Goal: Transaction & Acquisition: Subscribe to service/newsletter

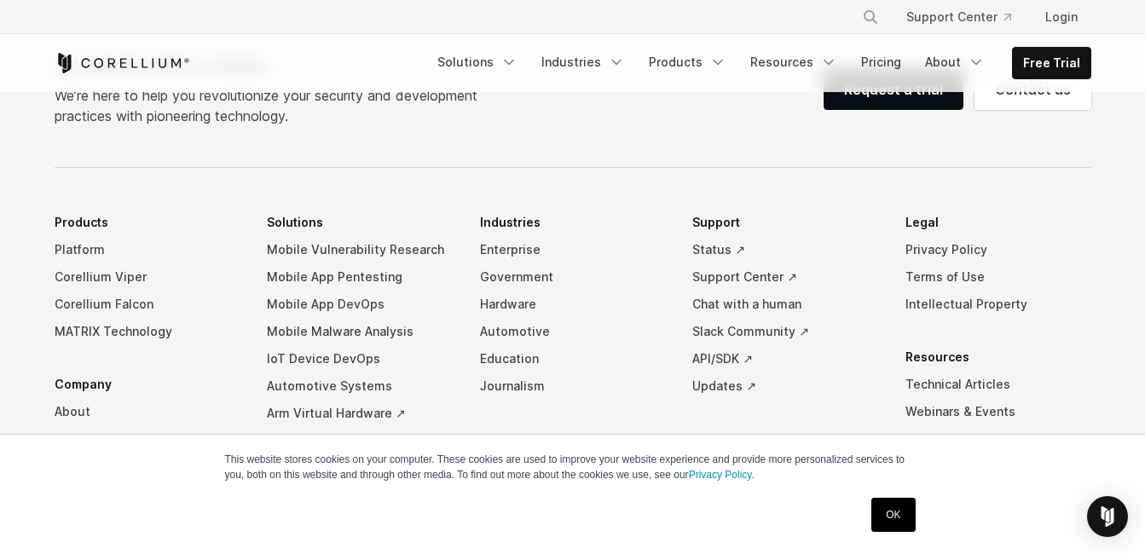
scroll to position [1960, 0]
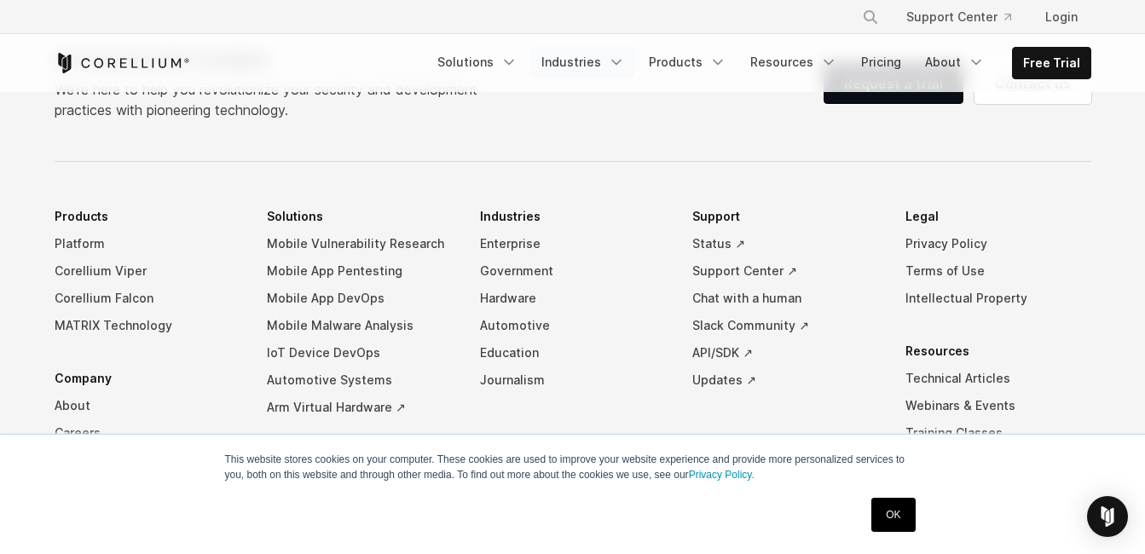
click at [625, 61] on icon "Navigation Menu" at bounding box center [616, 62] width 17 height 17
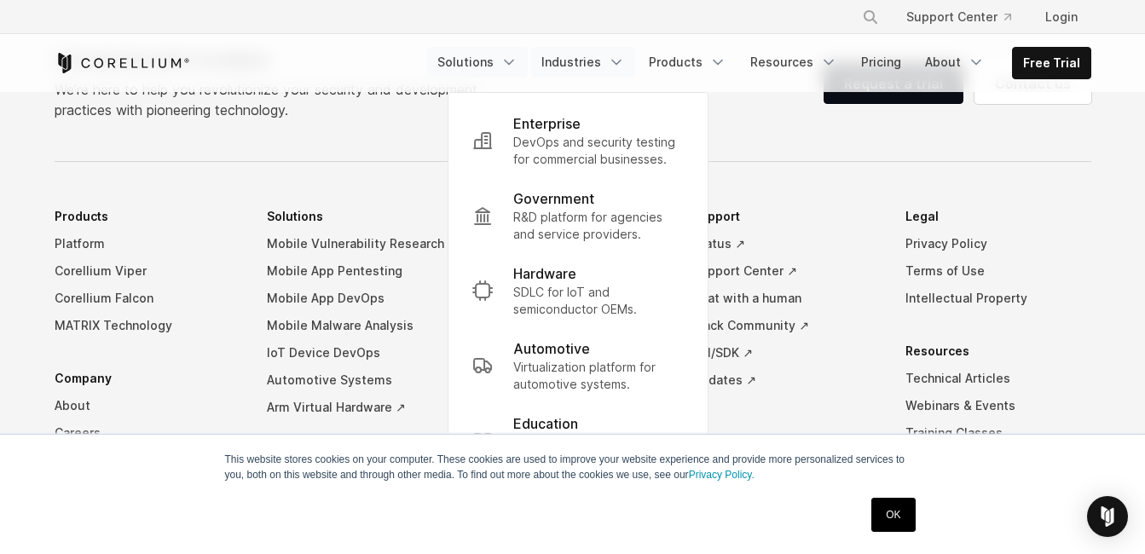
click at [509, 61] on link "Solutions" at bounding box center [477, 62] width 101 height 31
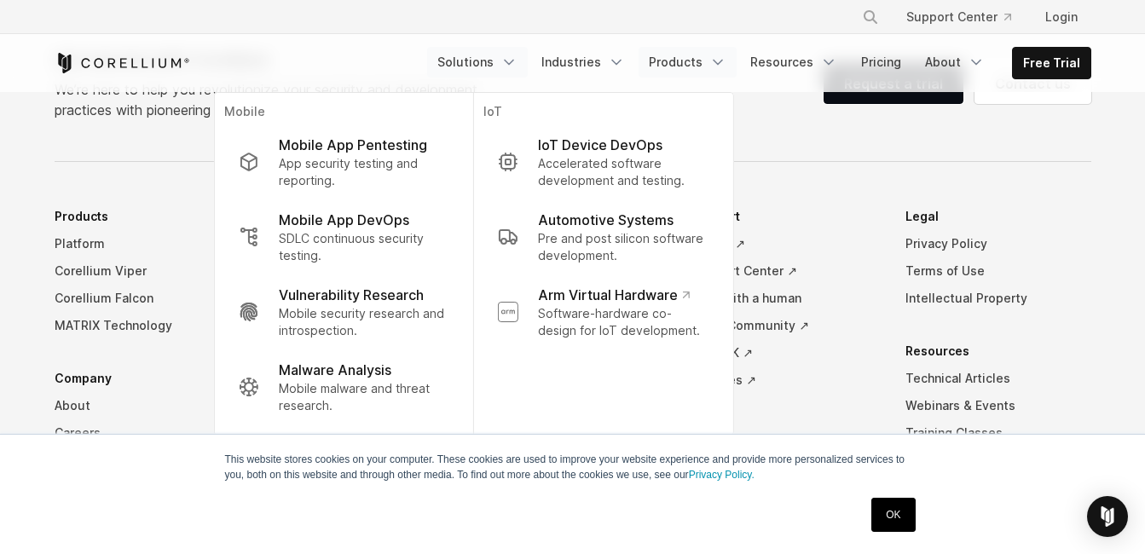
click at [709, 62] on link "Products" at bounding box center [687, 62] width 98 height 31
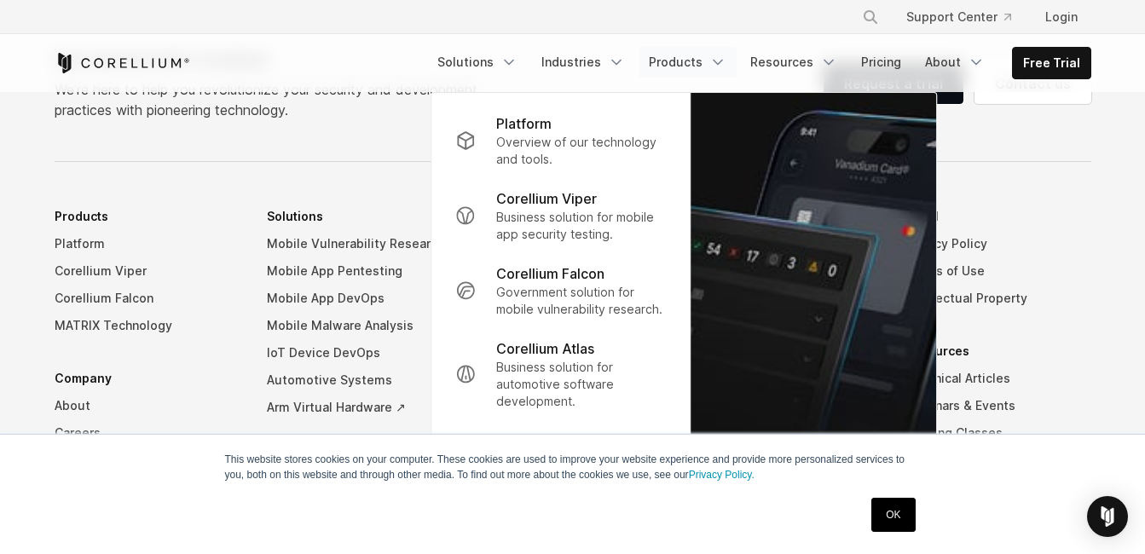
click at [726, 60] on icon "Navigation Menu" at bounding box center [717, 62] width 17 height 17
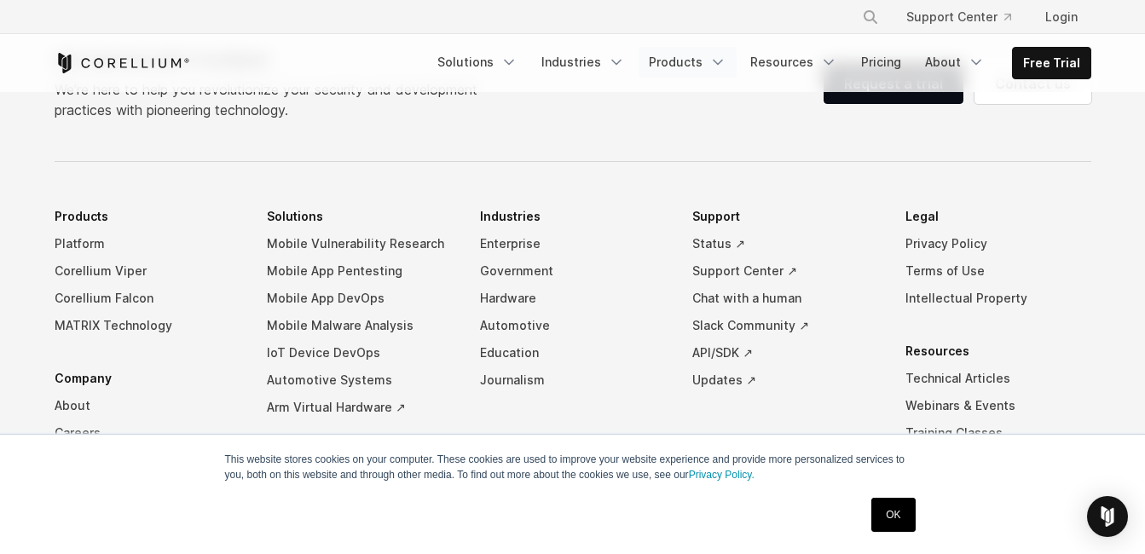
click at [726, 60] on icon "Navigation Menu" at bounding box center [717, 62] width 17 height 17
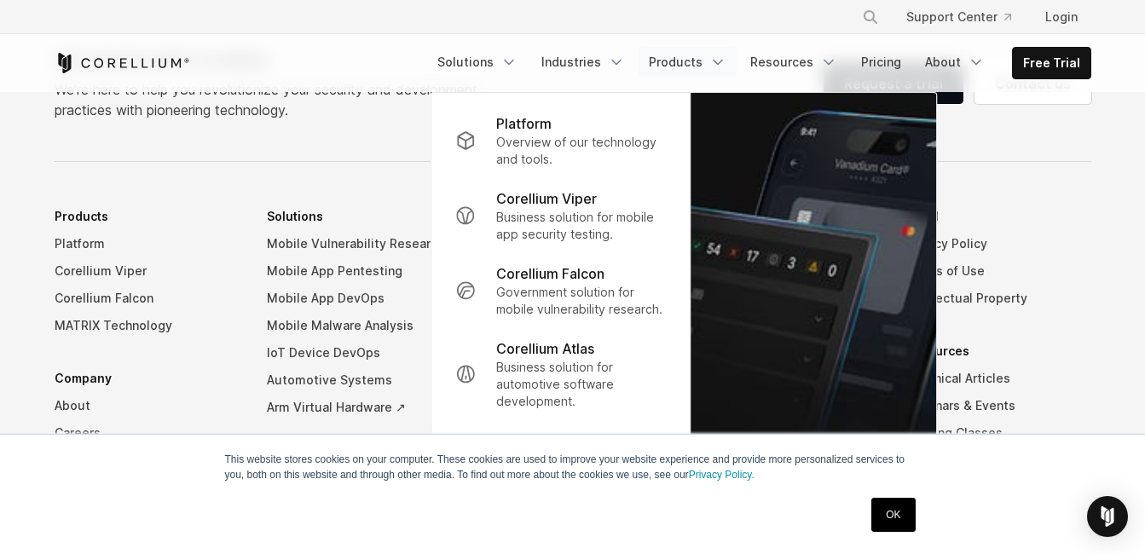
click at [402, 168] on div "Get started with Corellium We’re here to help you revolutionize your security a…" at bounding box center [572, 371] width 1070 height 649
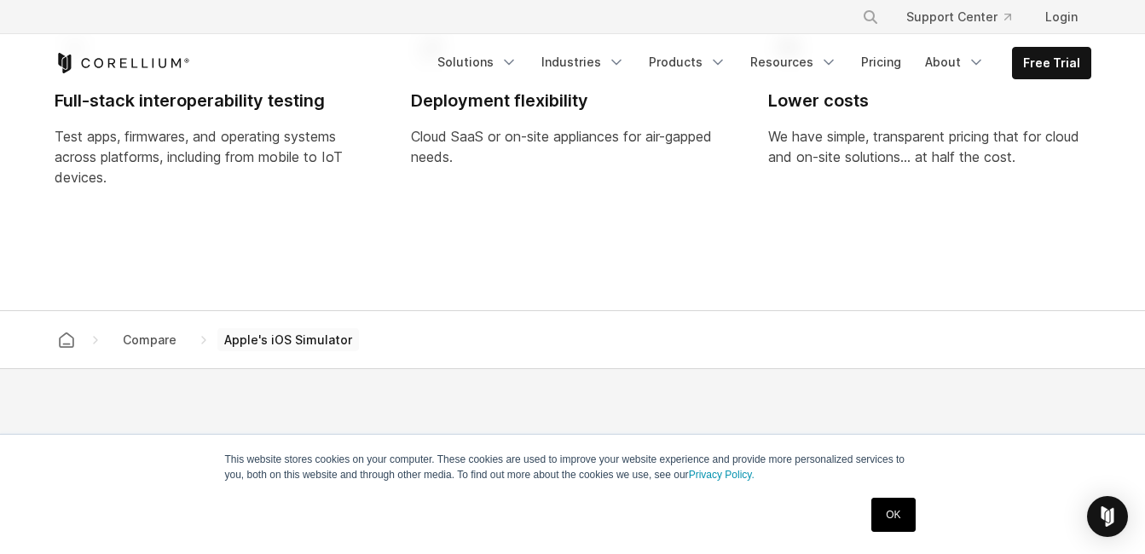
scroll to position [1449, 0]
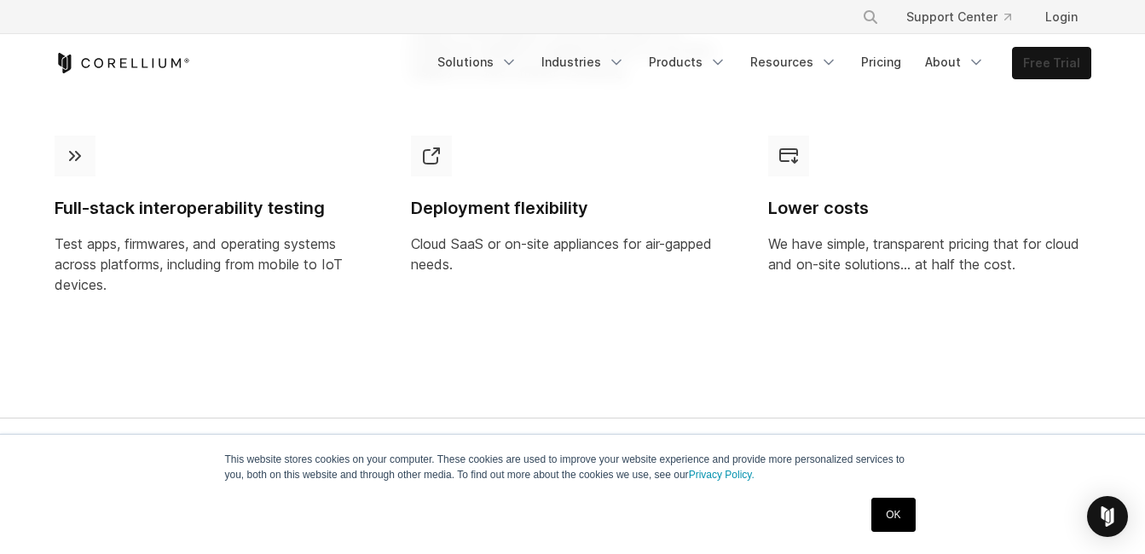
click at [1063, 60] on link "Free Trial" at bounding box center [1051, 63] width 78 height 31
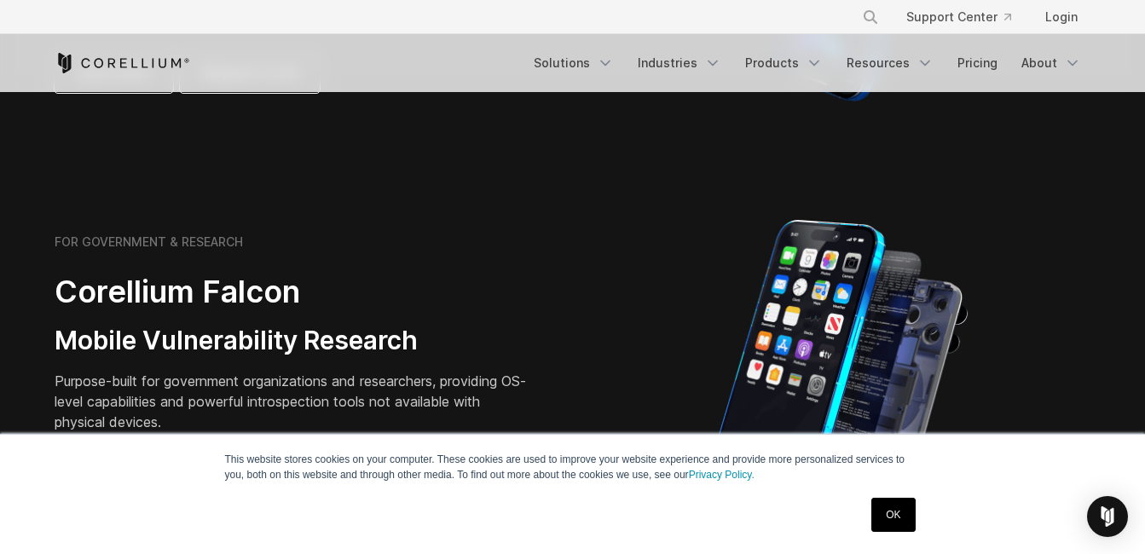
scroll to position [682, 0]
